Goal: Information Seeking & Learning: Learn about a topic

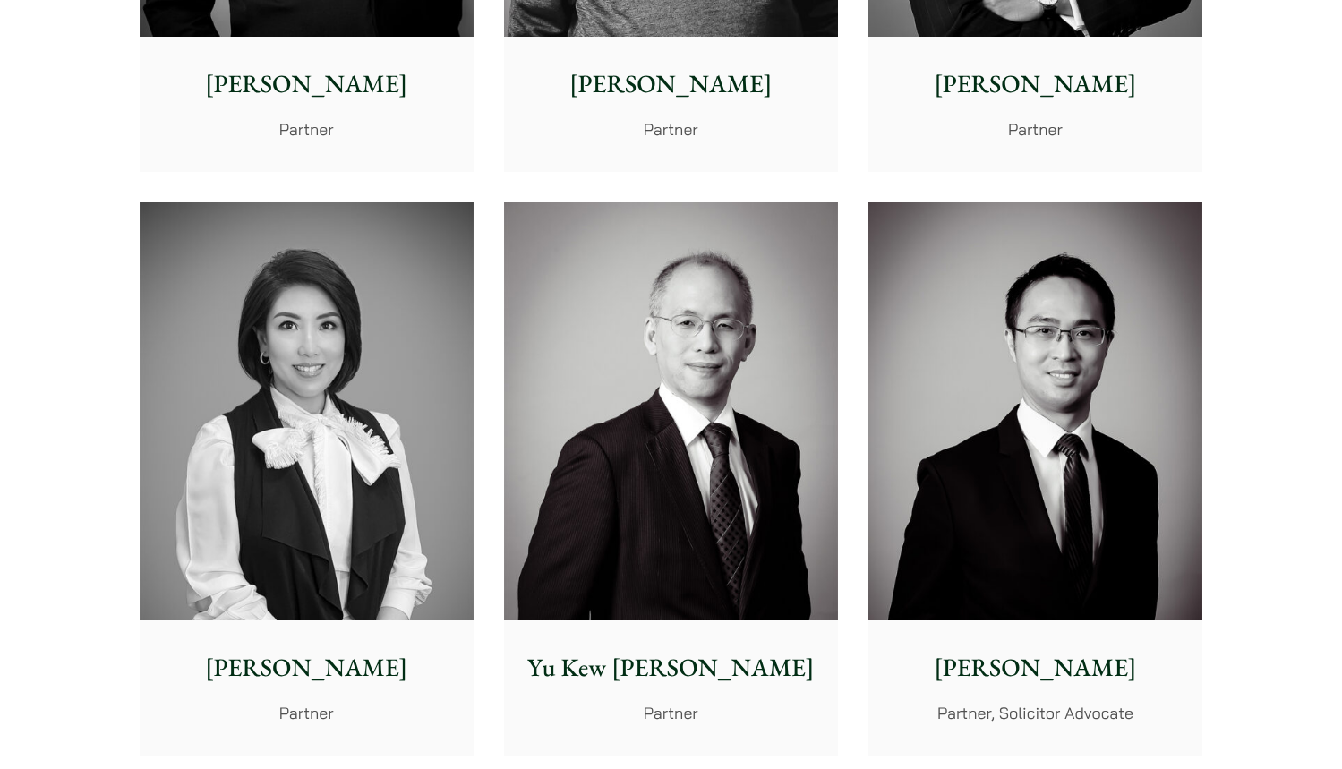
scroll to position [1521, 0]
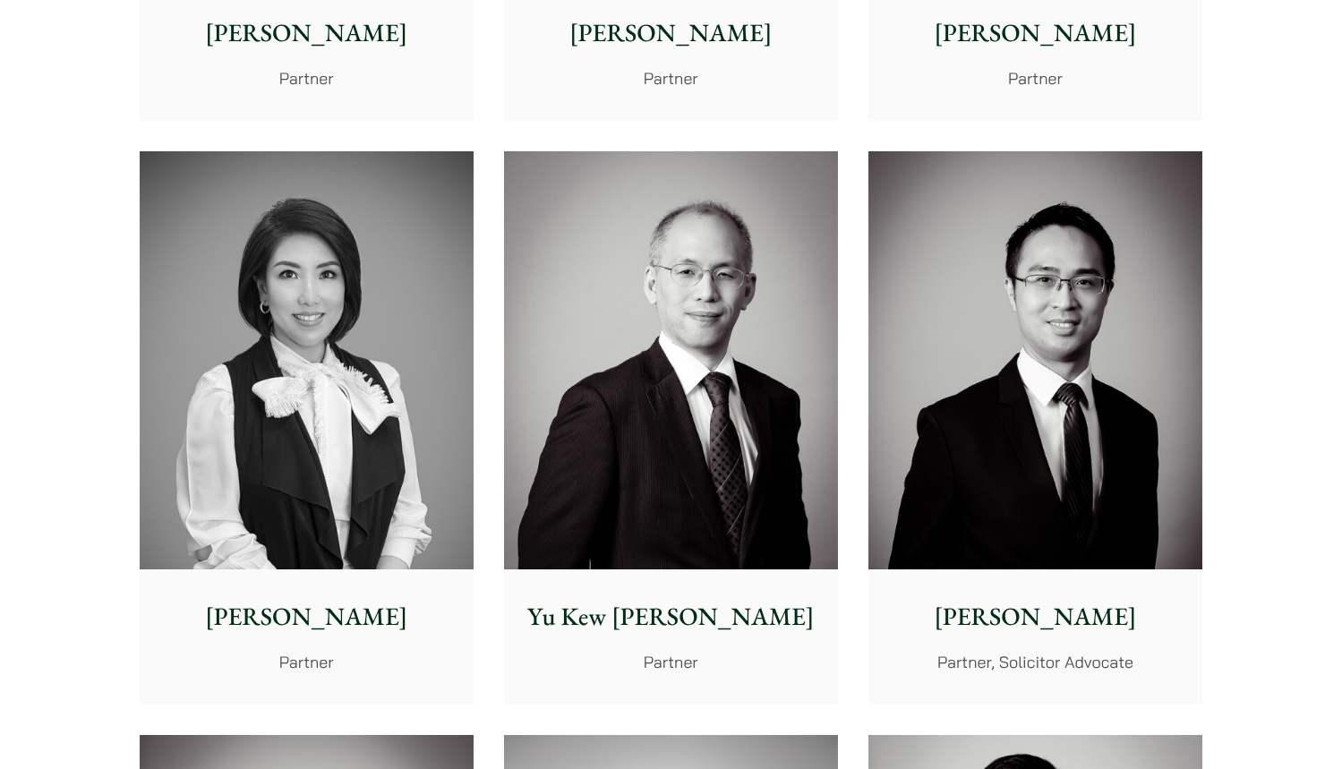
click at [635, 45] on p "[PERSON_NAME]" at bounding box center [670, 33] width 305 height 38
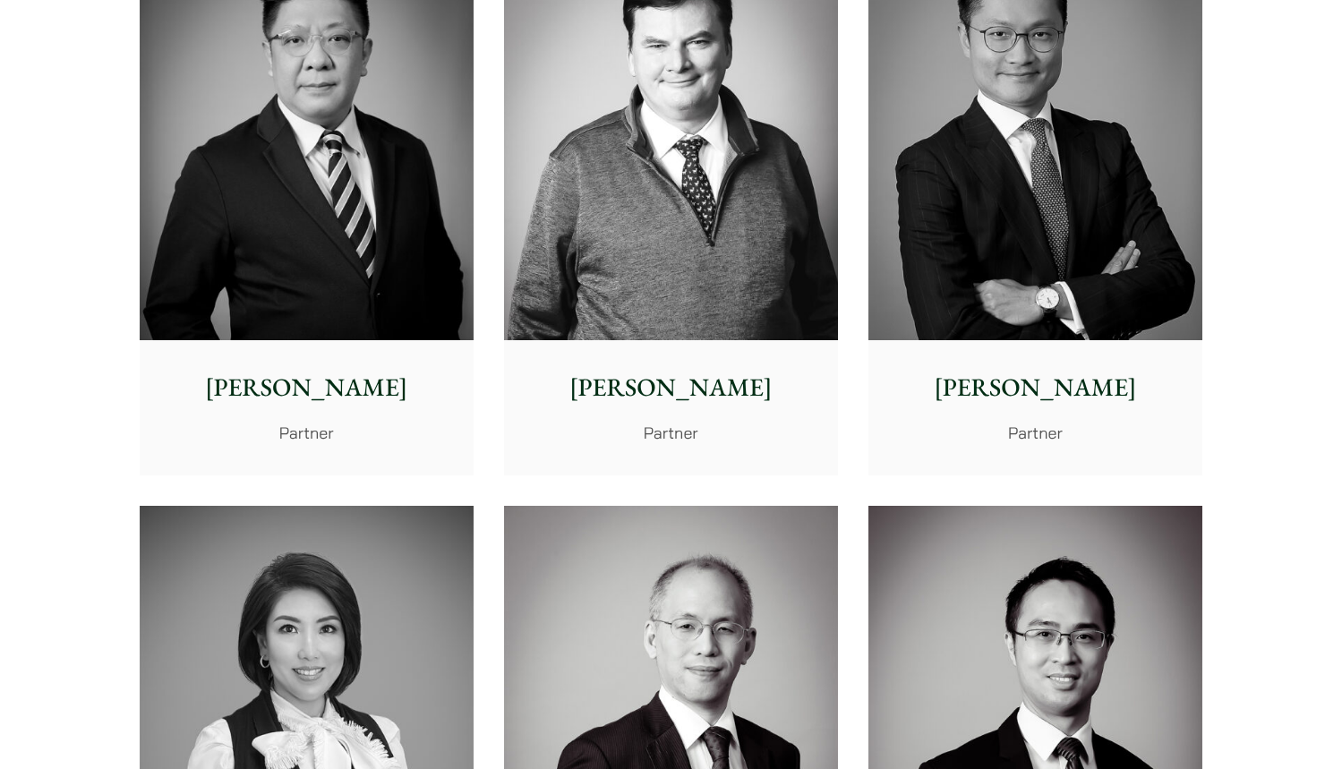
scroll to position [1163, 0]
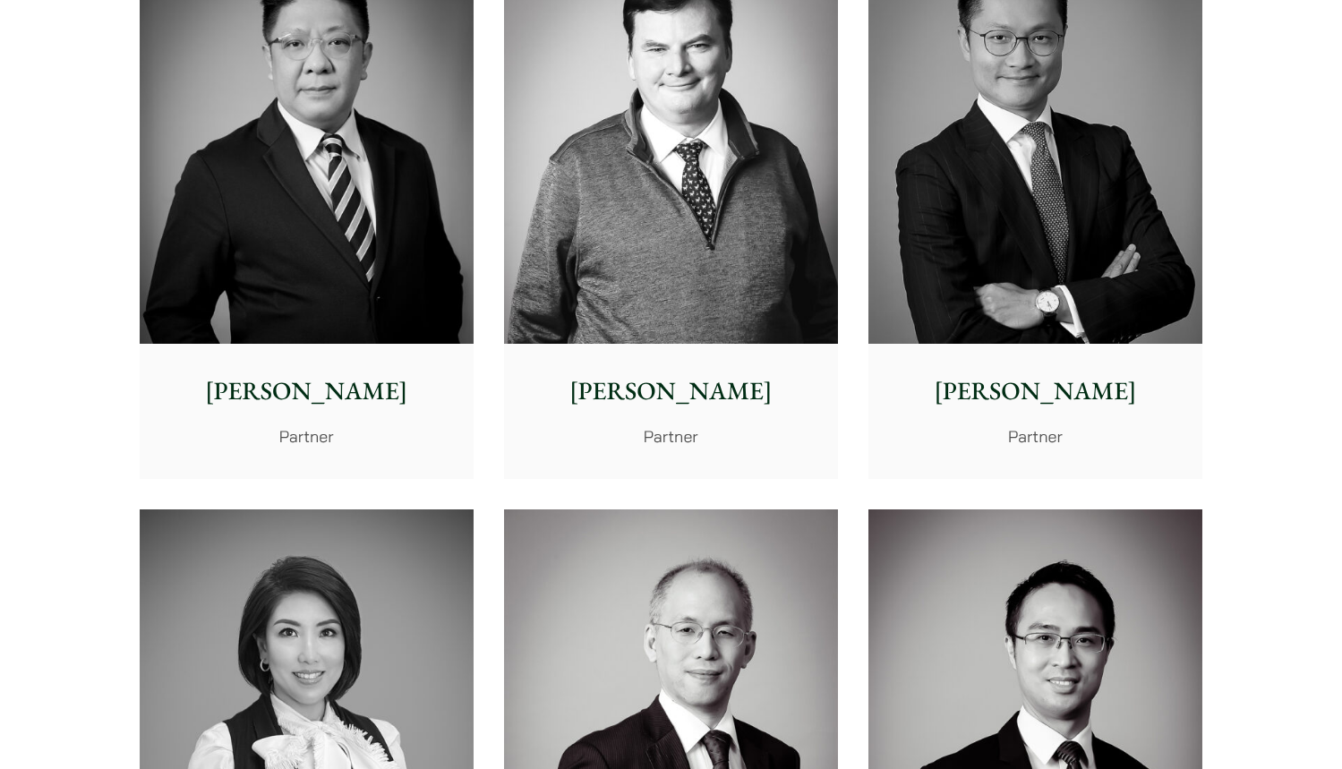
click at [945, 188] on img at bounding box center [1035, 136] width 334 height 418
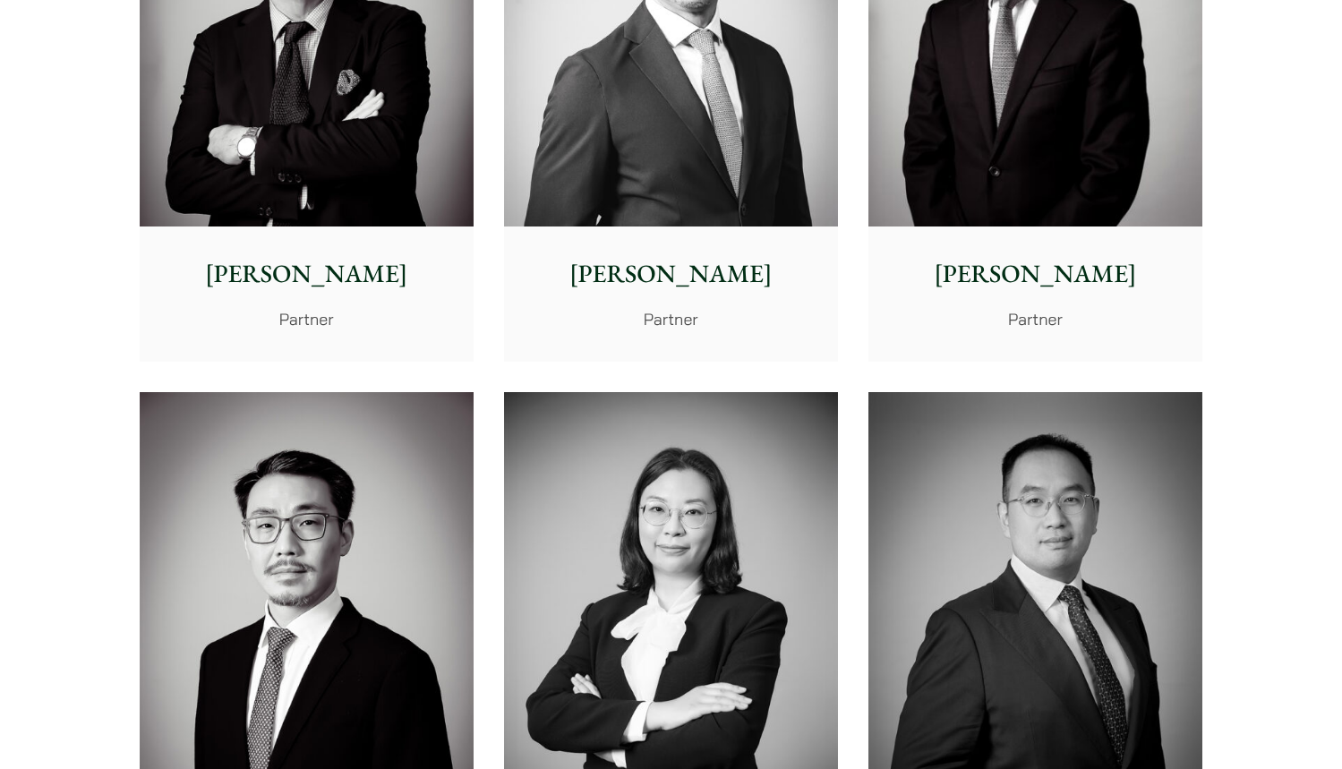
scroll to position [2327, 0]
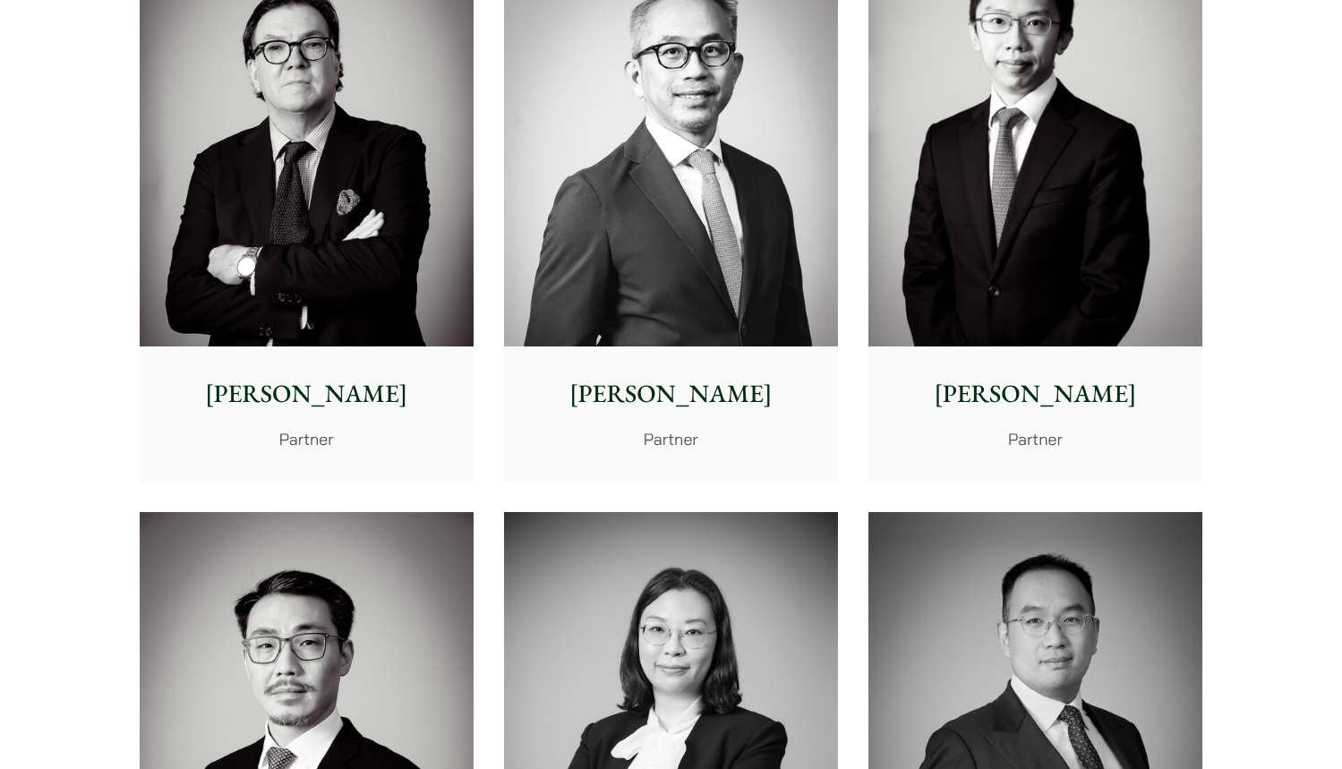
click at [293, 305] on img at bounding box center [307, 138] width 334 height 418
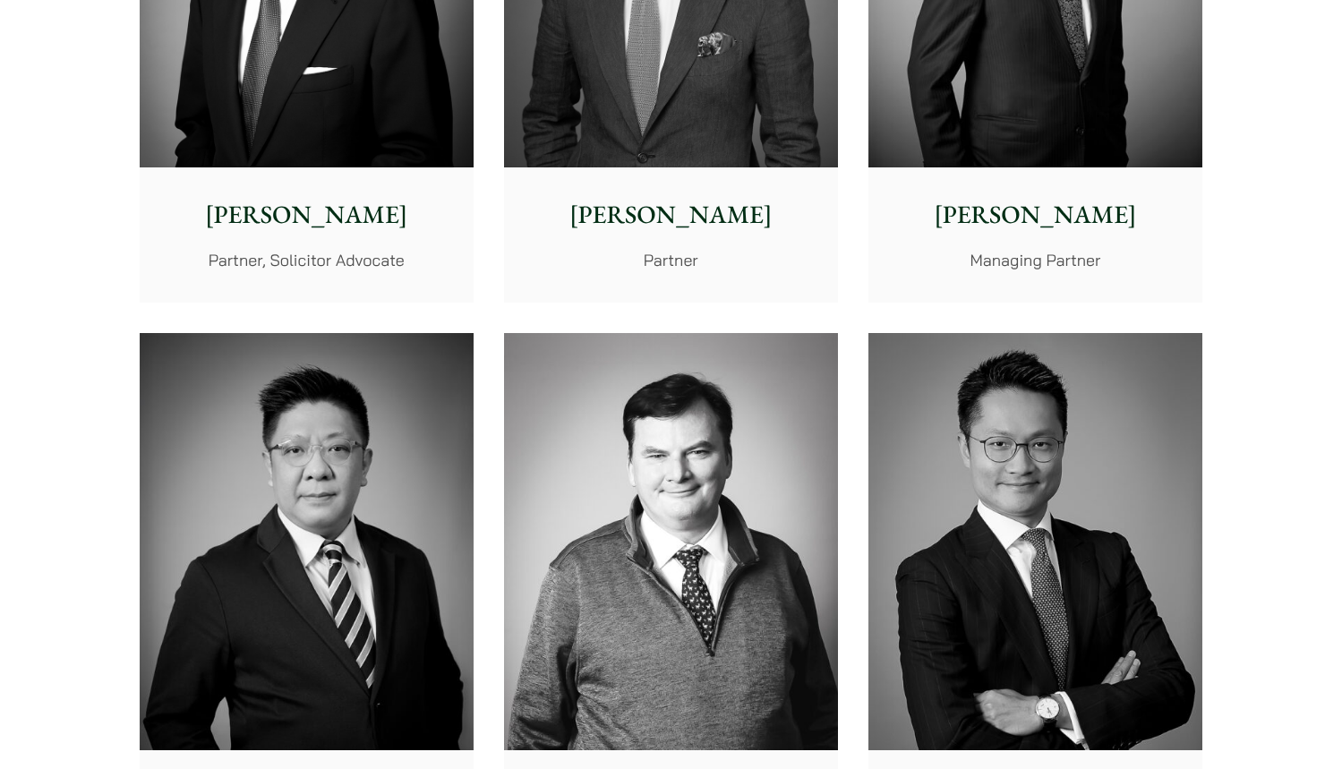
scroll to position [984, 0]
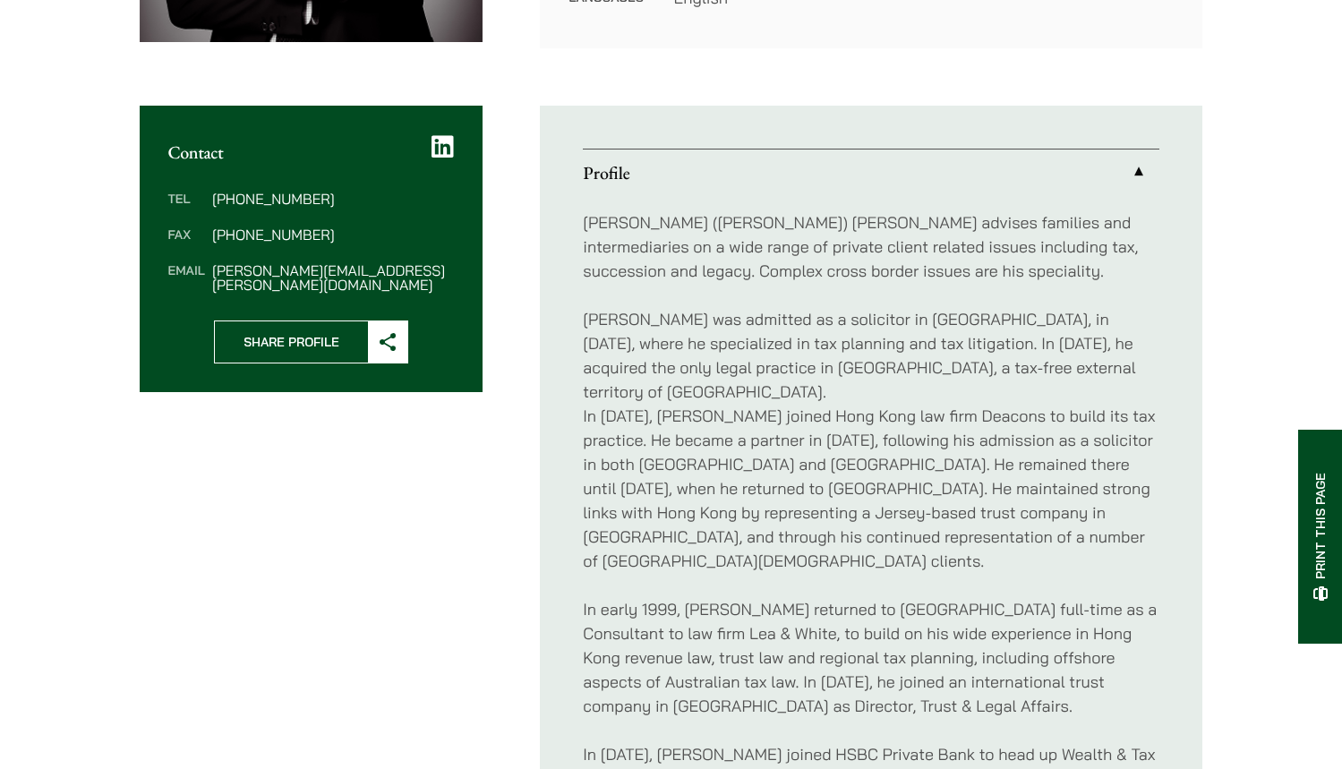
scroll to position [626, 0]
